Goal: Transaction & Acquisition: Obtain resource

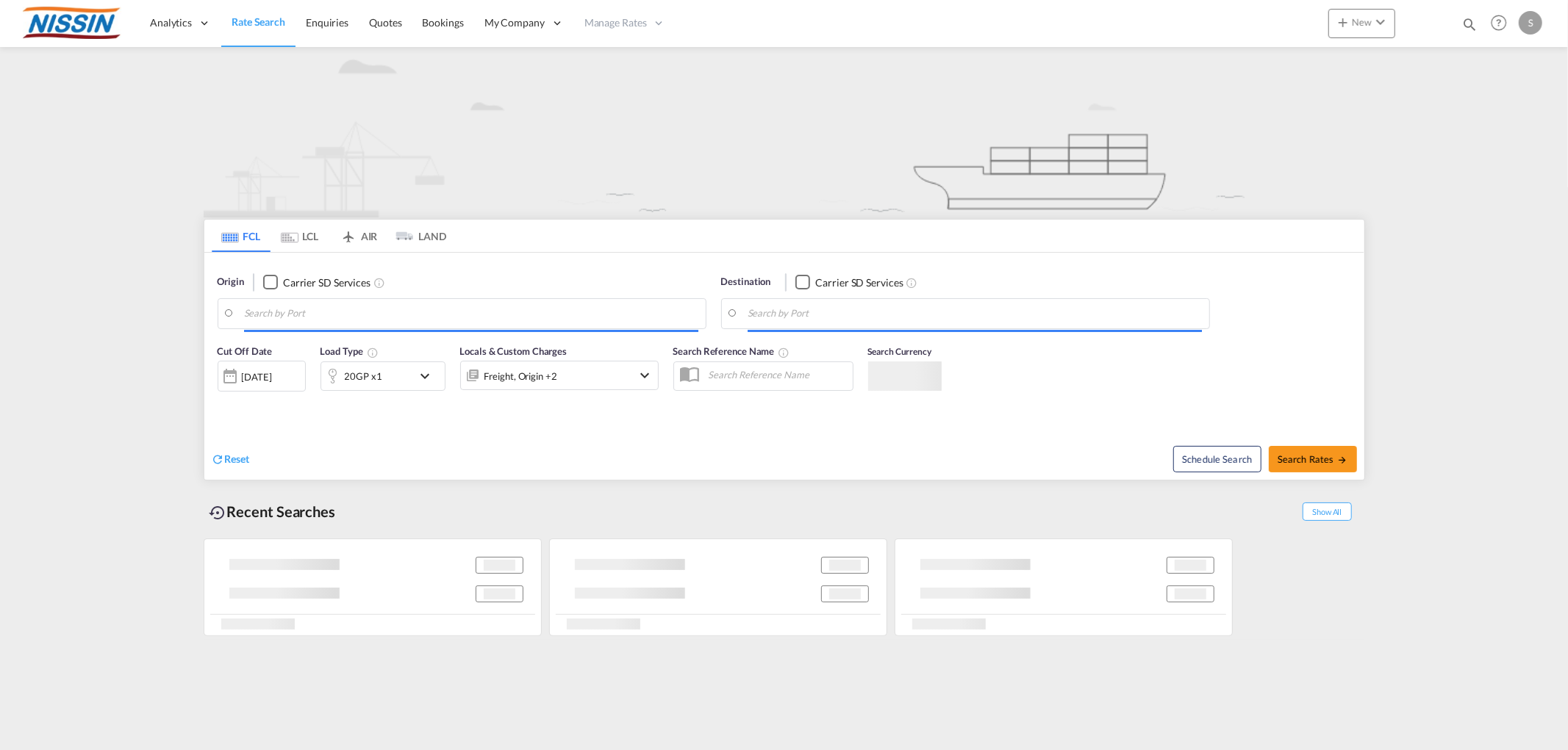
type input "[GEOGRAPHIC_DATA], [GEOGRAPHIC_DATA], USCMH"
type input "Laem Chabang, THLCH"
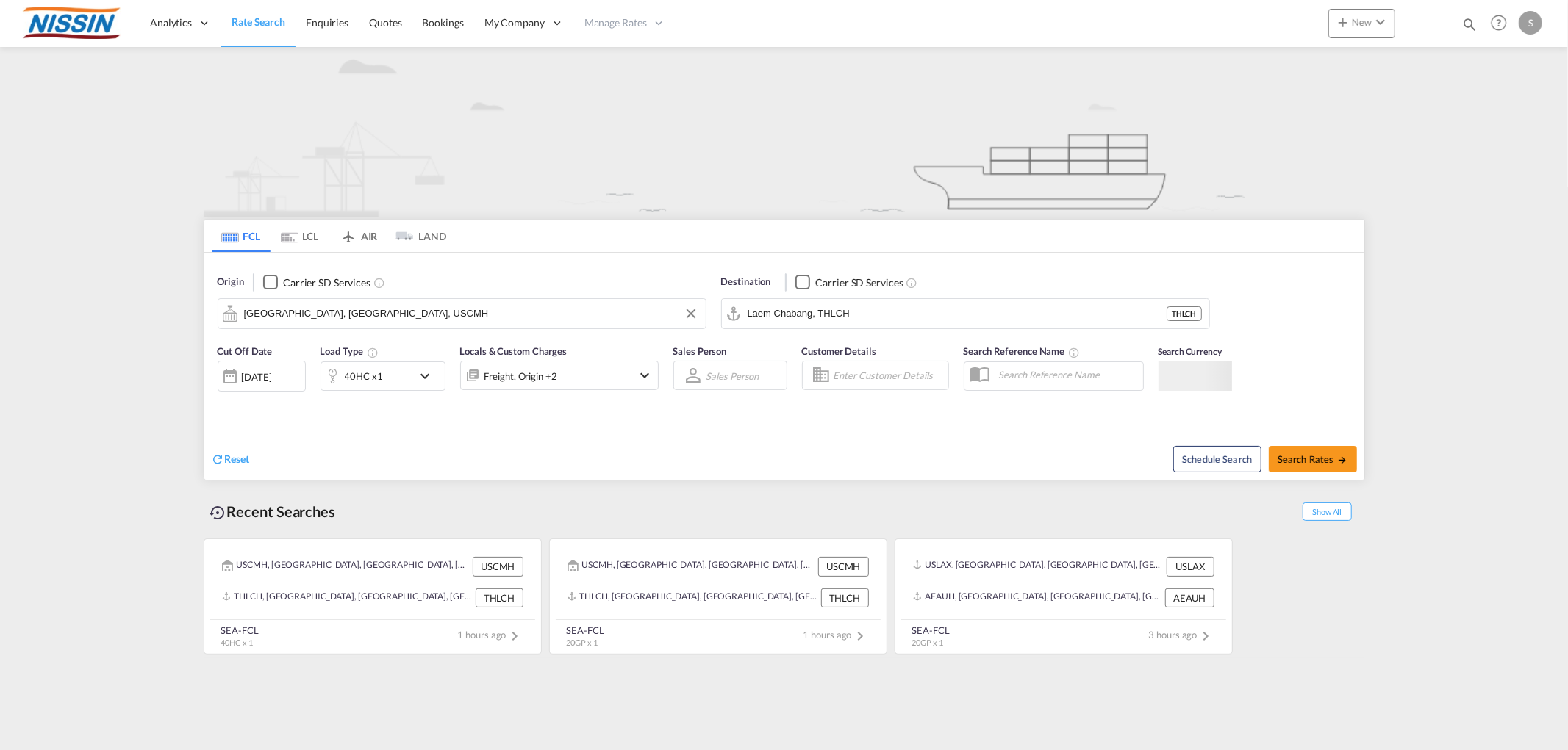
click at [422, 313] on input "[GEOGRAPHIC_DATA], [GEOGRAPHIC_DATA], USCMH" at bounding box center [471, 313] width 454 height 22
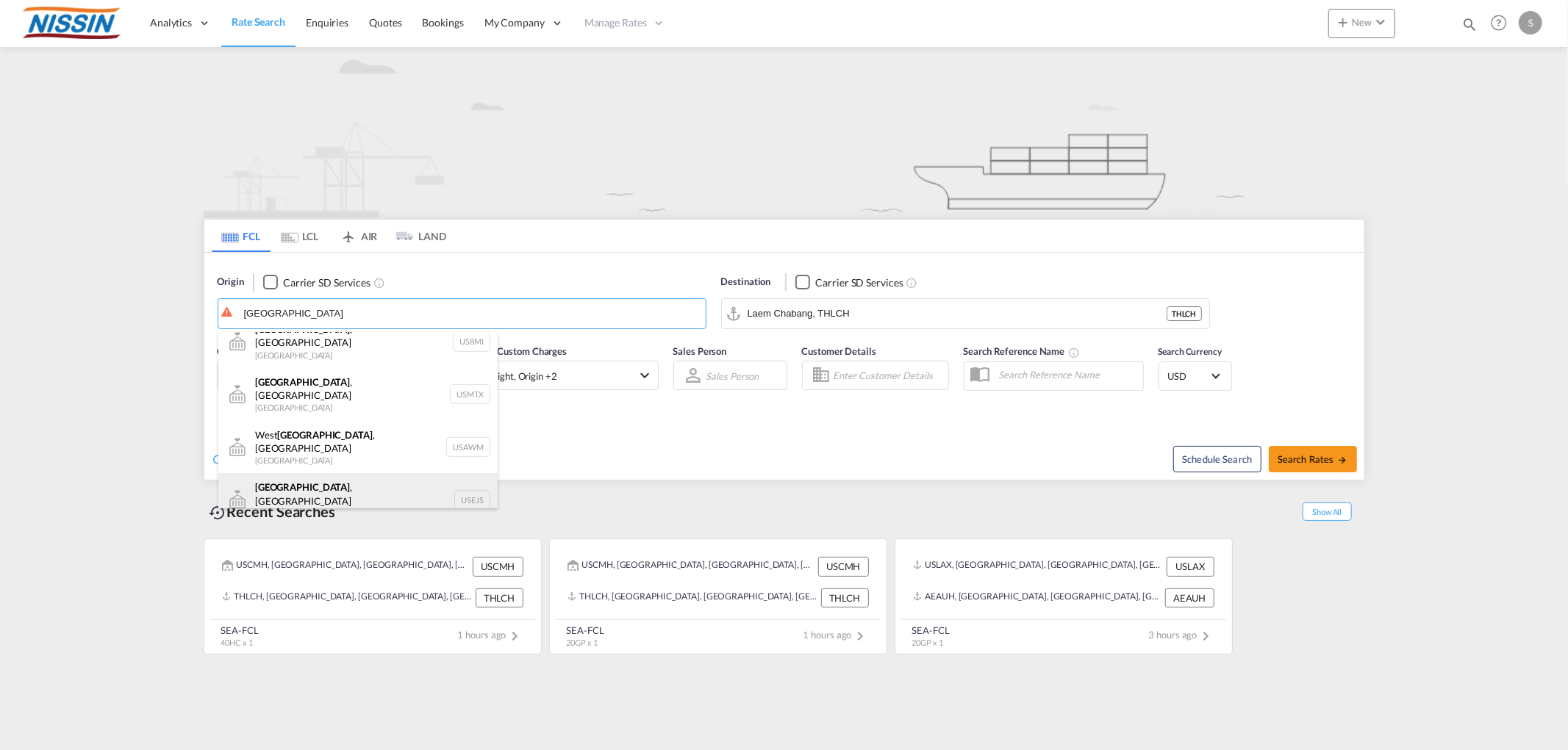
scroll to position [44, 0]
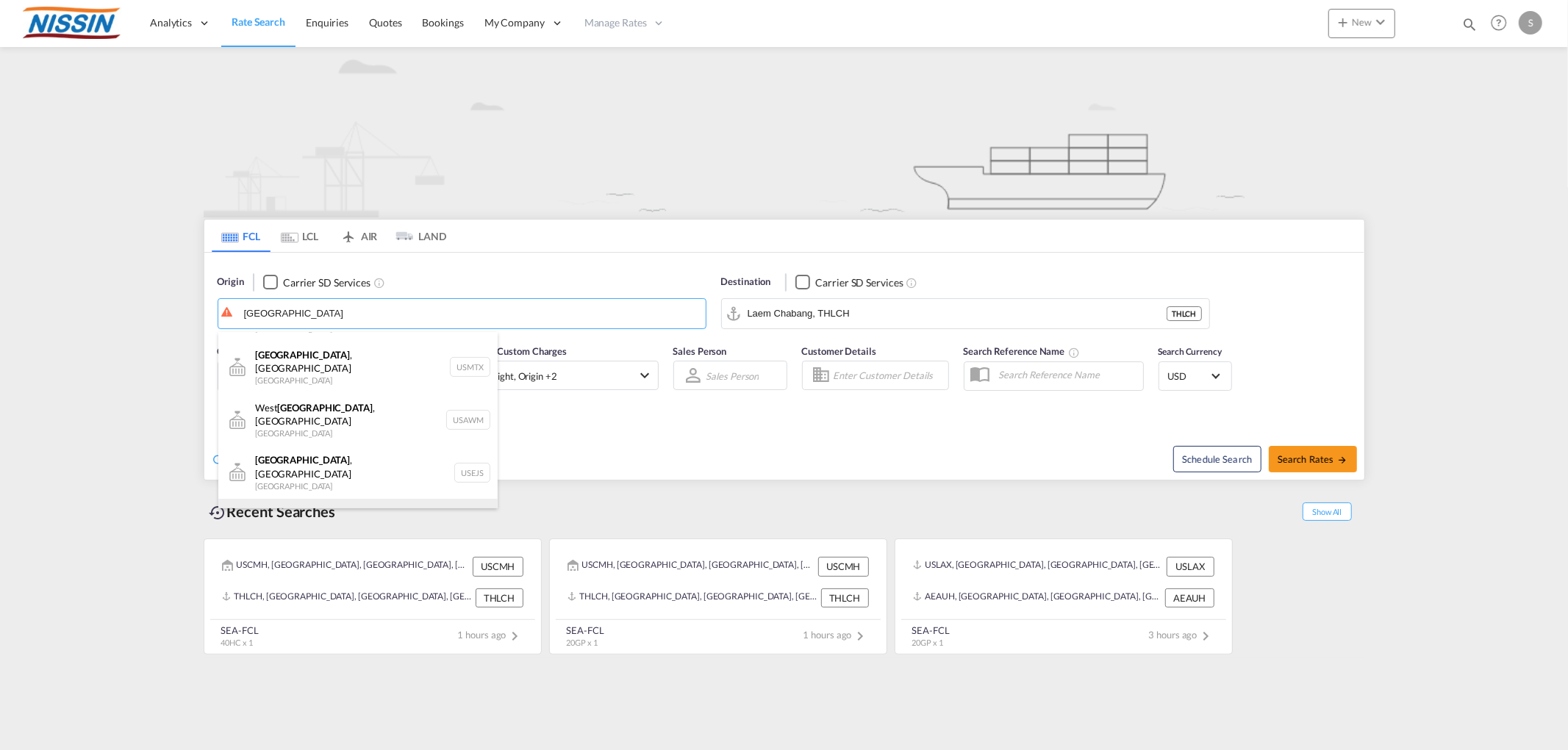
click at [305, 499] on div "[GEOGRAPHIC_DATA] , [GEOGRAPHIC_DATA] [GEOGRAPHIC_DATA] USMEM" at bounding box center [357, 525] width 280 height 53
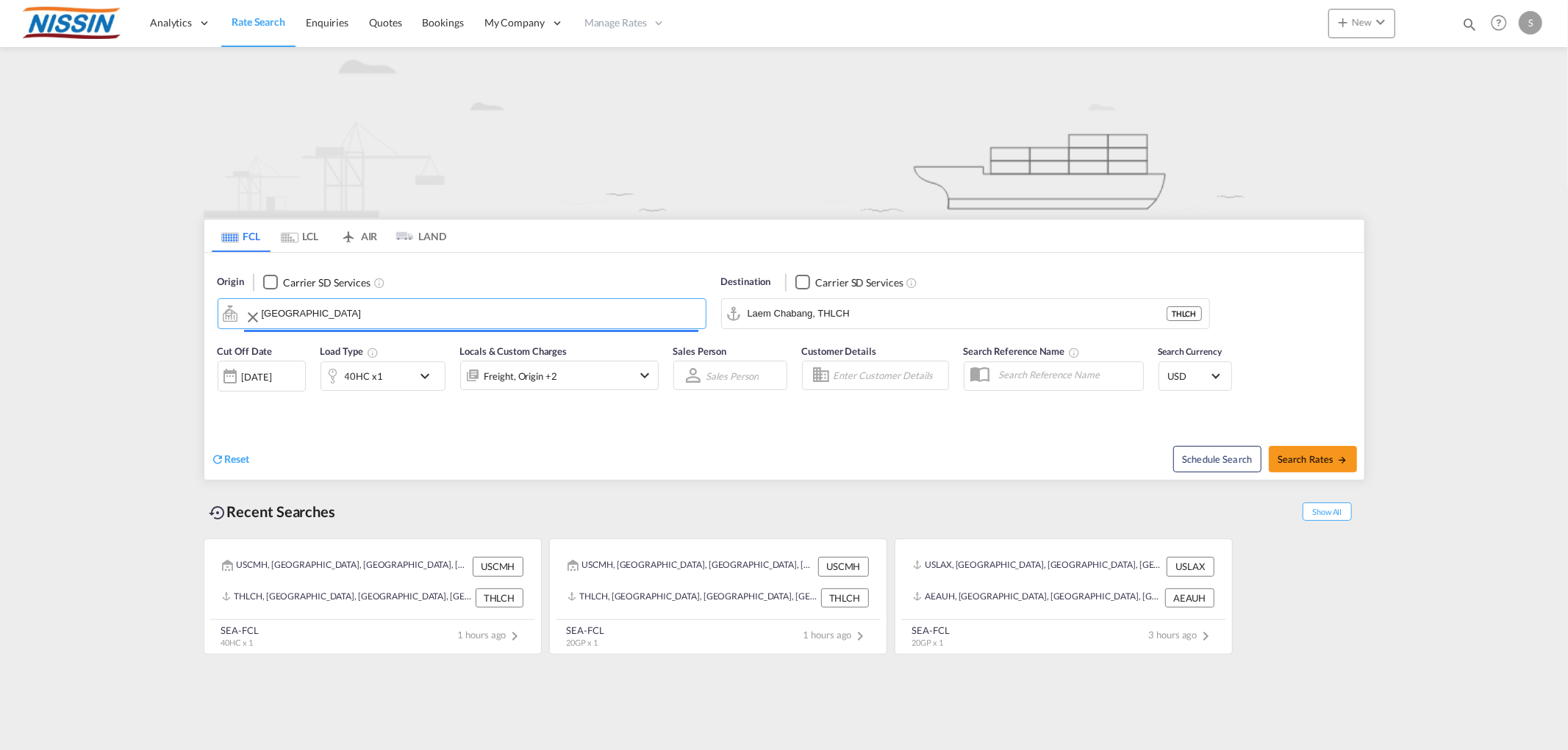
type input "[GEOGRAPHIC_DATA], [GEOGRAPHIC_DATA], USMEM"
click at [835, 311] on input "Laem Chabang, THLCH" at bounding box center [975, 313] width 454 height 22
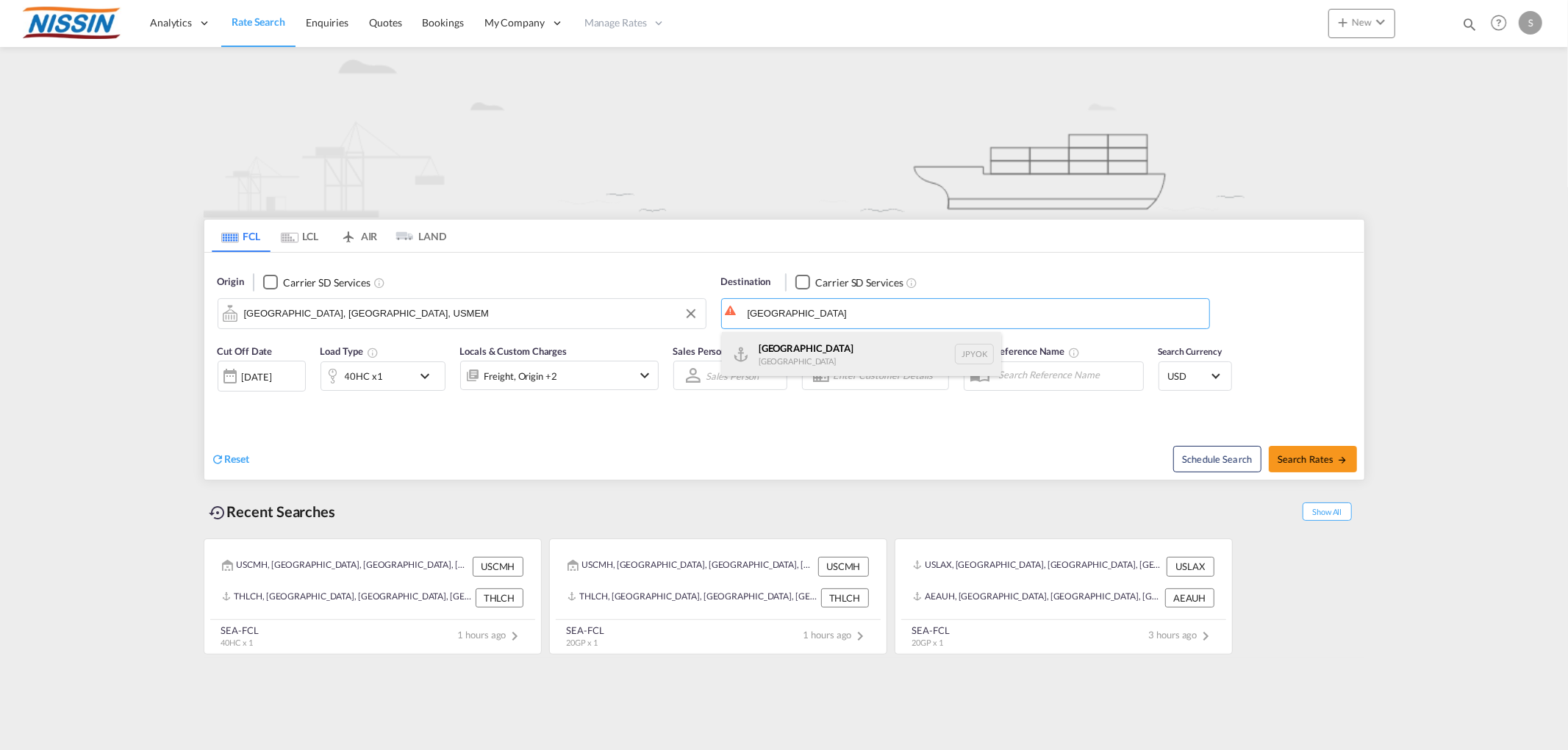
click at [794, 363] on div "Yokohama [GEOGRAPHIC_DATA] JPYOK" at bounding box center [861, 353] width 280 height 44
type input "[GEOGRAPHIC_DATA], JPYOK"
click at [634, 377] on div "Freight, Origin +2" at bounding box center [559, 376] width 199 height 29
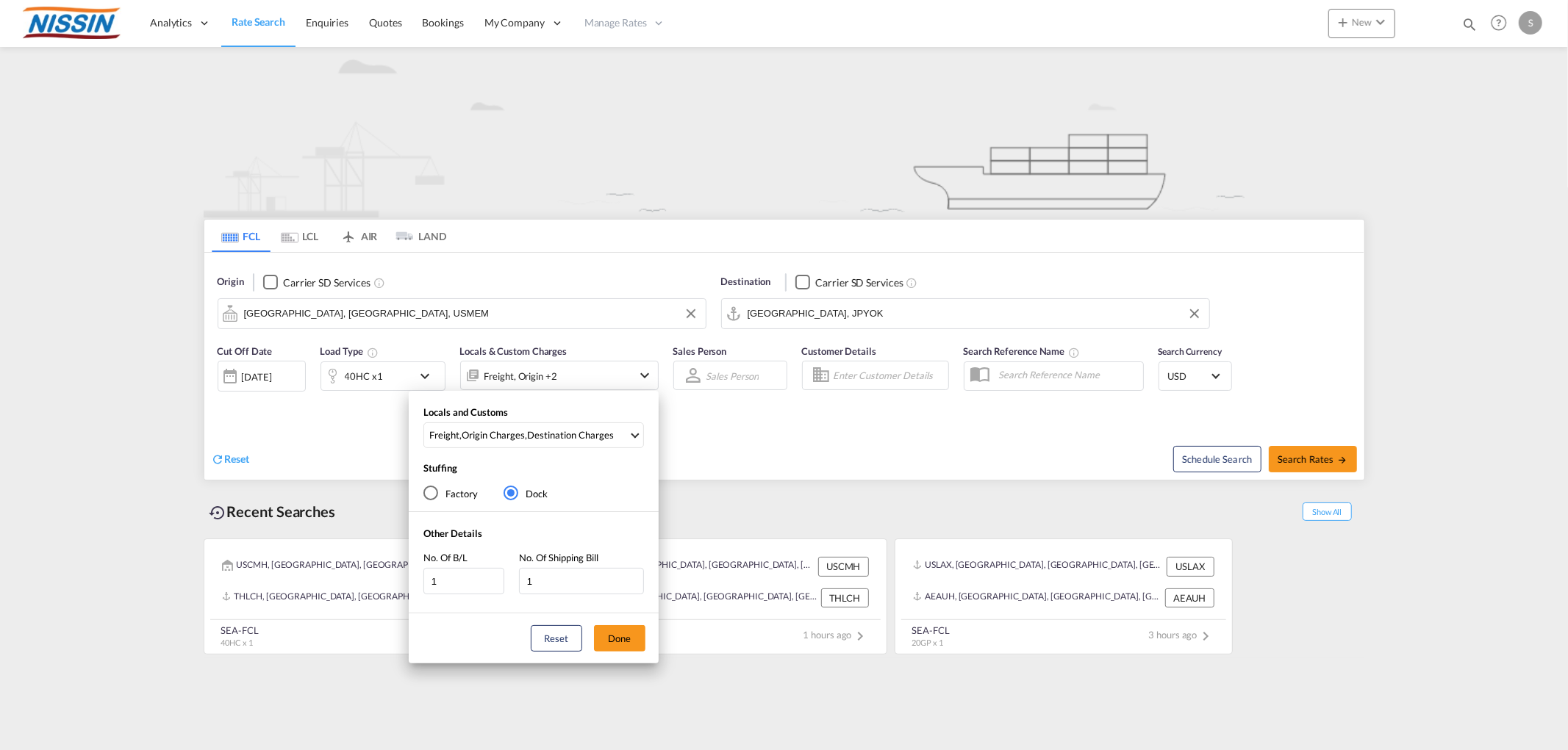
click at [368, 420] on div "Locals and Customs Freight , Origin Charges , Destination Charges Clear All Sel…" at bounding box center [784, 375] width 1568 height 750
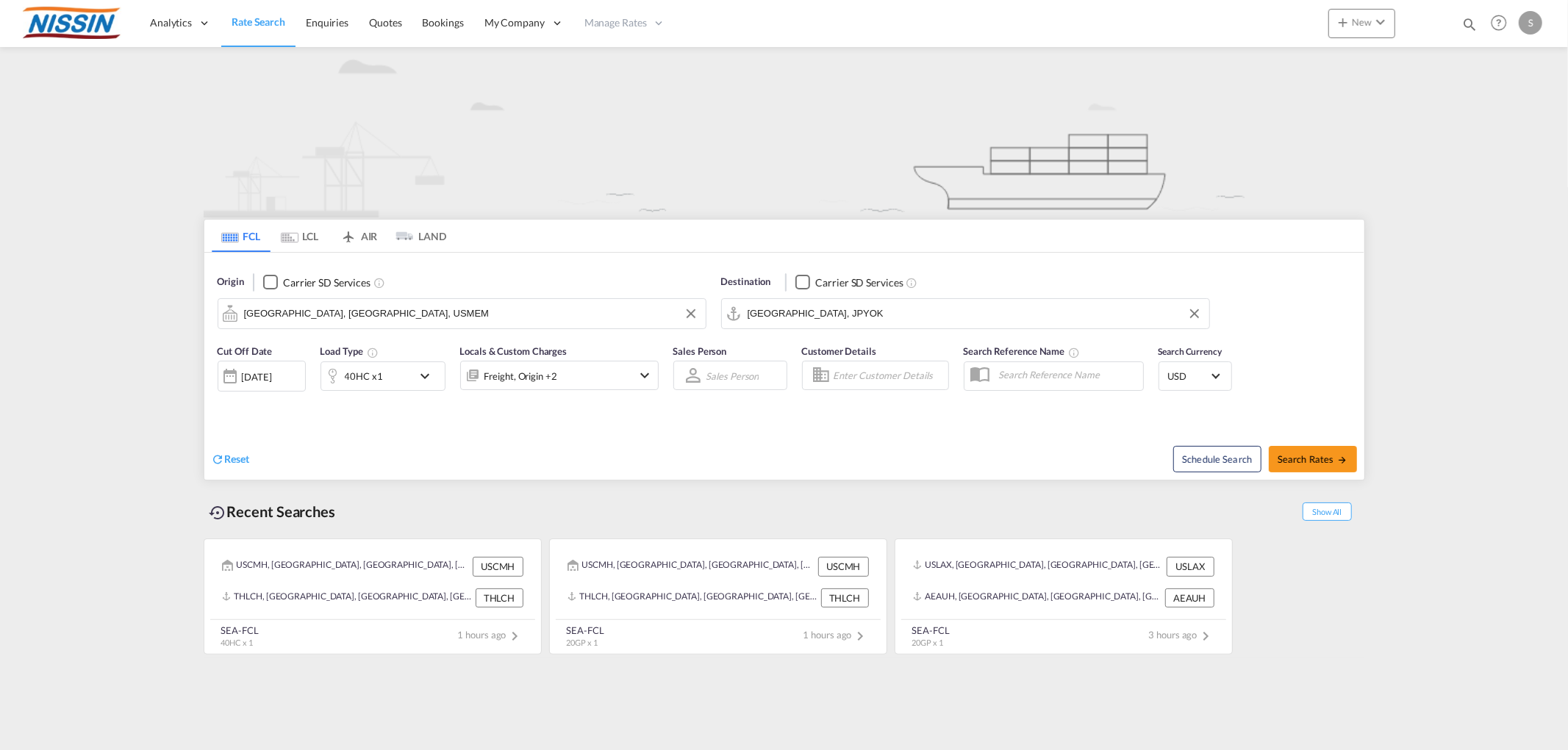
click at [438, 377] on md-icon "icon-chevron-down" at bounding box center [428, 376] width 25 height 18
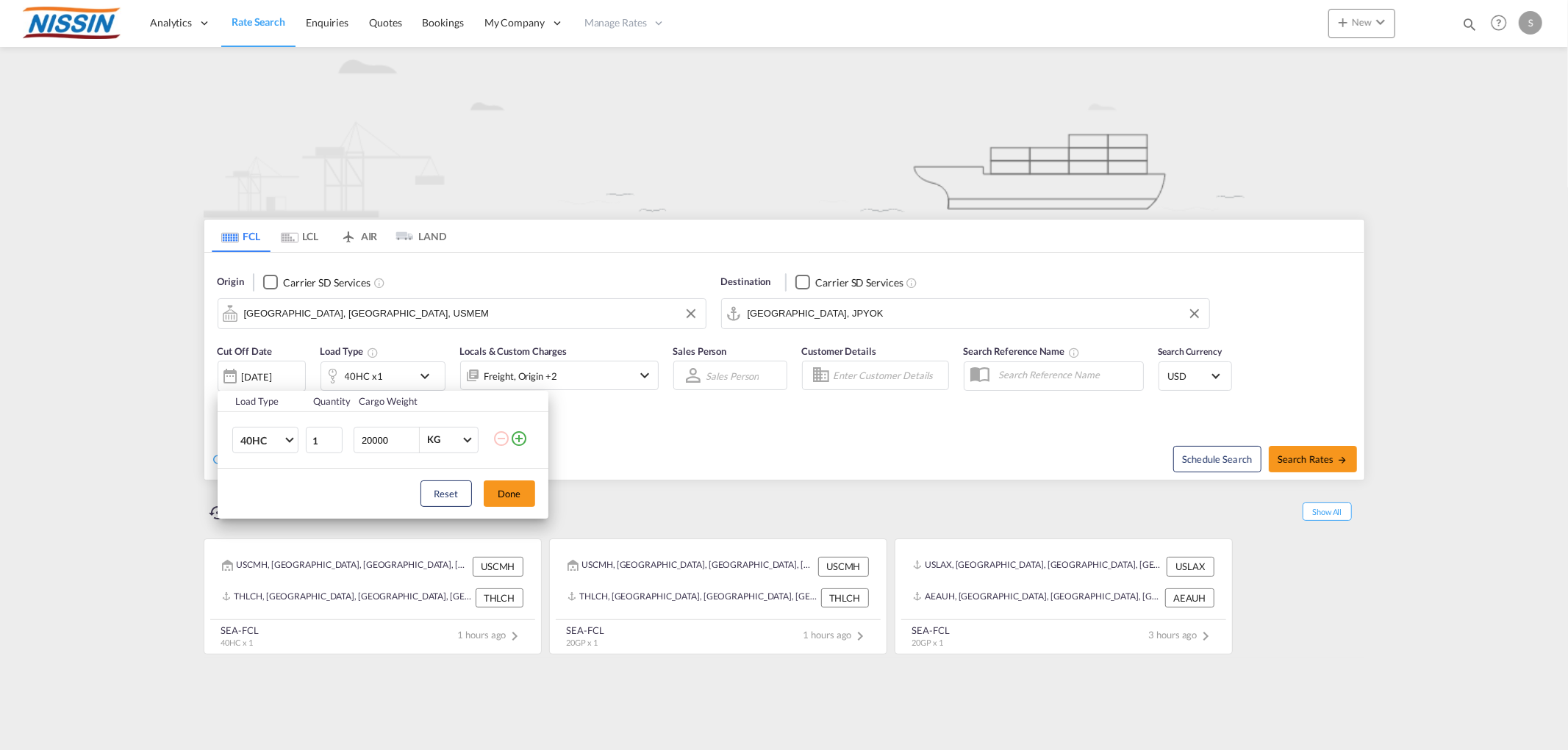
click at [746, 452] on div "Load Type Quantity Cargo Weight 40HC 20GP 40GP 40HC 45HC 20RE 40RE 40HR 20OT 40…" at bounding box center [784, 375] width 1568 height 750
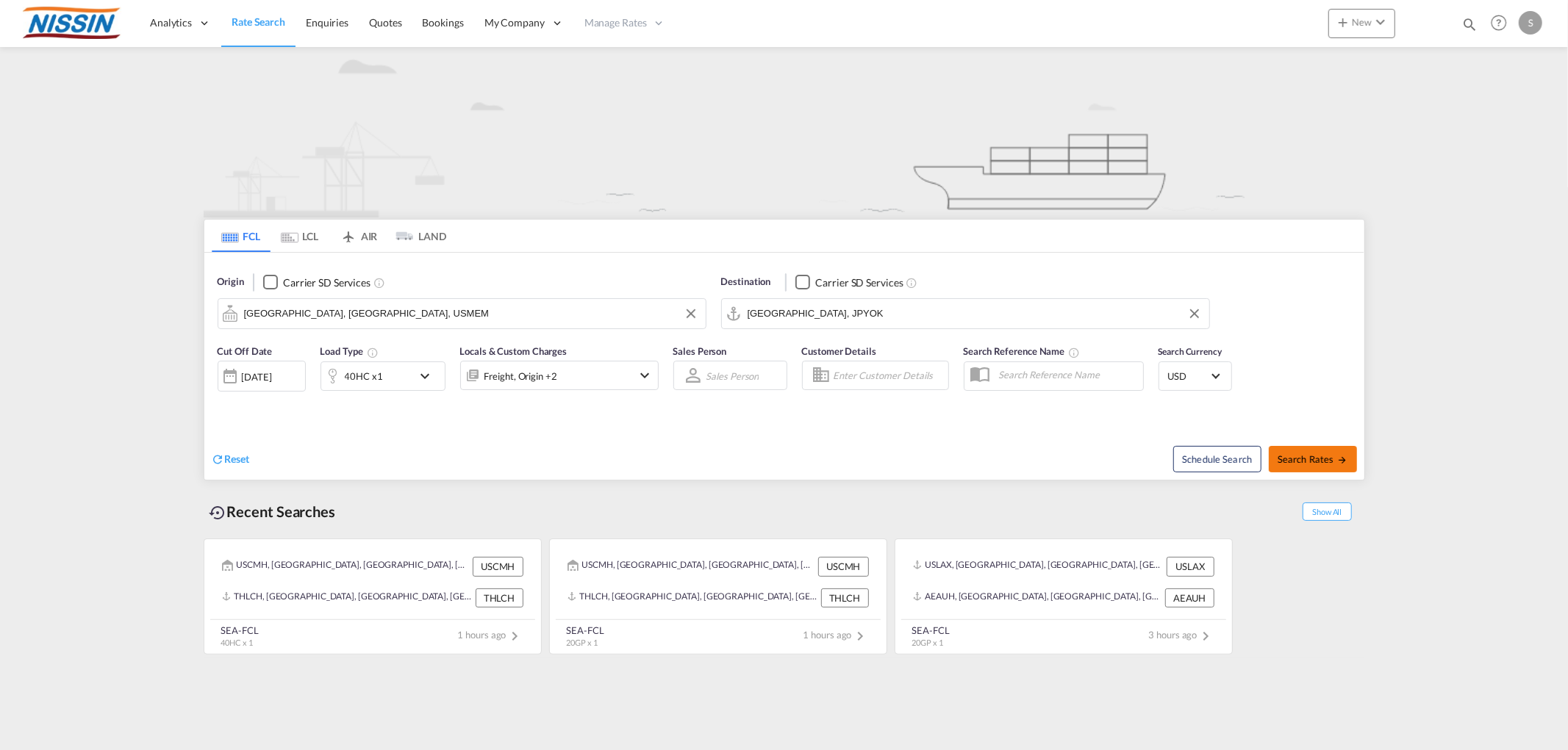
click at [1332, 470] on button "Search Rates" at bounding box center [1312, 459] width 89 height 26
type input "USMEM to JPYOK / [DATE]"
